Goal: Task Accomplishment & Management: Use online tool/utility

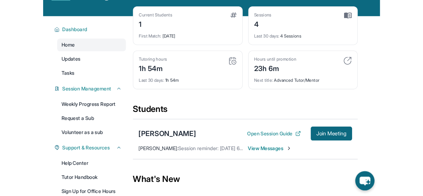
scroll to position [28, 0]
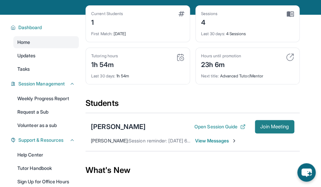
click at [273, 128] on span "Join Meeting" at bounding box center [275, 126] width 29 height 4
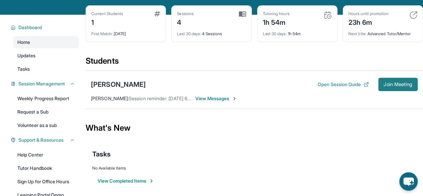
click at [326, 80] on button "Join Meeting" at bounding box center [397, 84] width 39 height 13
